Goal: Task Accomplishment & Management: Use online tool/utility

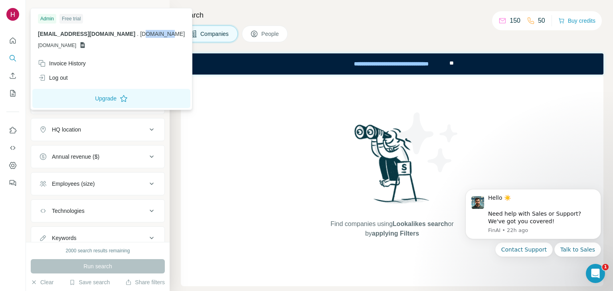
drag, startPoint x: 141, startPoint y: 35, endPoint x: 169, endPoint y: 30, distance: 28.7
click at [169, 30] on p "hesham.aloseli@arabtherapy.com . arabtherapy.com" at bounding box center [111, 34] width 147 height 8
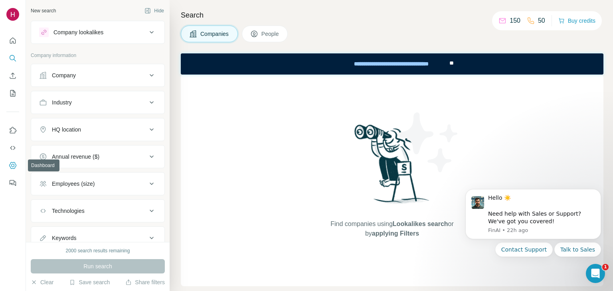
click at [15, 164] on icon "Dashboard" at bounding box center [12, 165] width 7 height 7
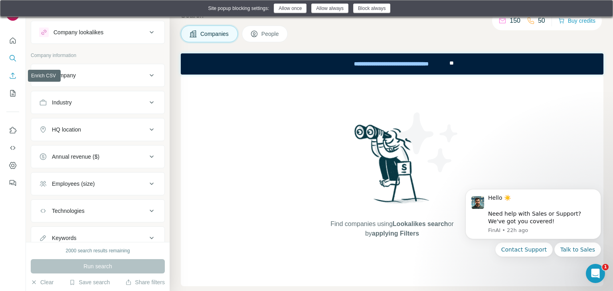
click at [12, 78] on icon "Enrich CSV" at bounding box center [13, 76] width 8 height 8
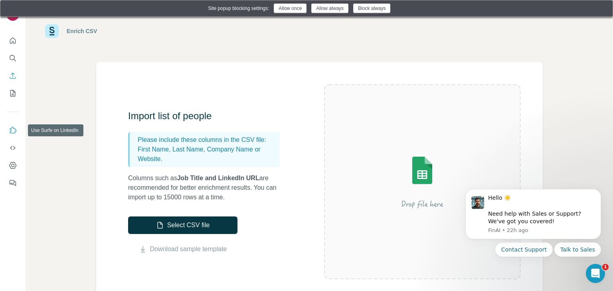
click at [13, 133] on icon "Use Surfe on LinkedIn" at bounding box center [13, 130] width 7 height 6
click at [11, 170] on button "Dashboard" at bounding box center [12, 165] width 13 height 14
click at [10, 169] on icon "Dashboard" at bounding box center [13, 166] width 8 height 8
click at [17, 165] on button "Dashboard" at bounding box center [12, 165] width 13 height 14
click at [9, 134] on icon "Use Surfe on LinkedIn" at bounding box center [13, 130] width 8 height 8
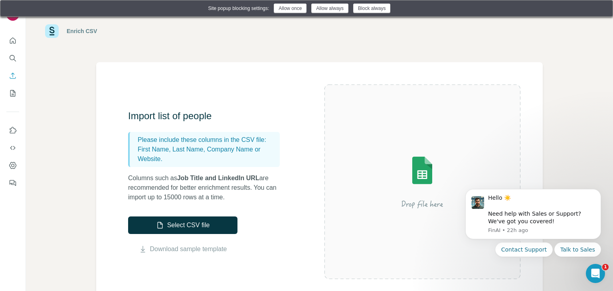
click at [602, 9] on img at bounding box center [601, 8] width 6 height 6
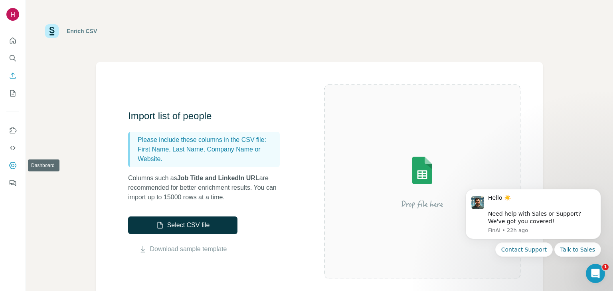
click at [9, 168] on icon "Dashboard" at bounding box center [13, 166] width 8 height 8
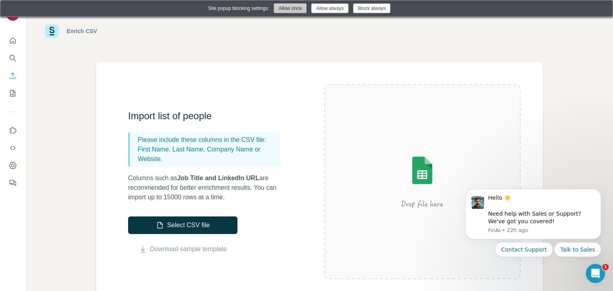
click at [295, 9] on button "Allow once" at bounding box center [290, 9] width 33 height 10
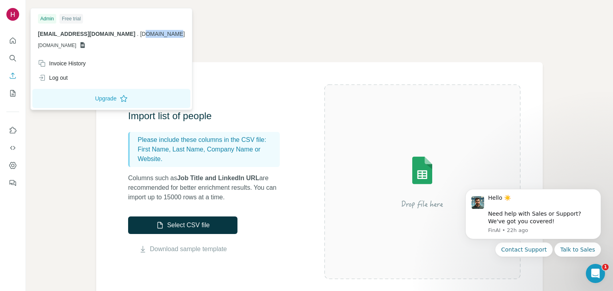
drag, startPoint x: 134, startPoint y: 37, endPoint x: 177, endPoint y: 39, distance: 42.7
click at [177, 39] on div "hesham.aloseli@arabtherapy.com . arabtherapy.com GSHEETSARABTHERAPY.COM" at bounding box center [111, 39] width 147 height 19
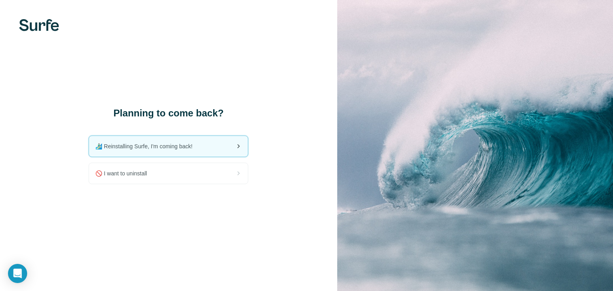
click at [198, 151] on div "🏄🏻‍♂️ Reinstalling Surfe, I'm coming back!" at bounding box center [168, 146] width 159 height 21
